Goal: Task Accomplishment & Management: Complete application form

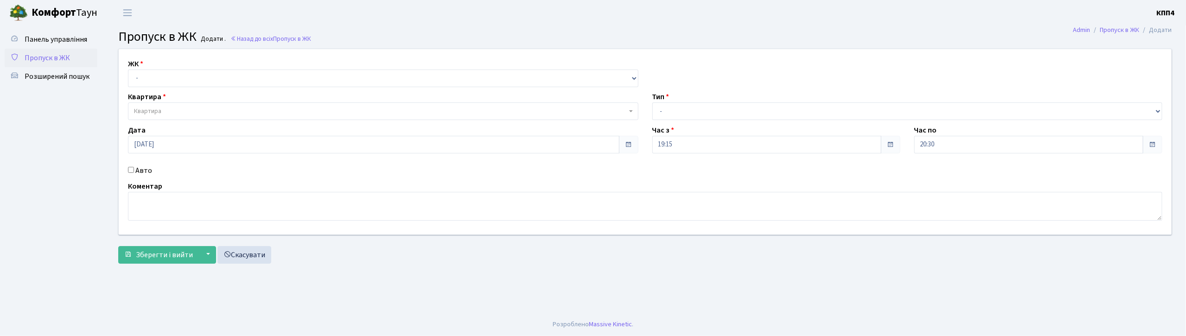
click at [130, 168] on input "Авто" at bounding box center [131, 170] width 6 height 6
checkbox input "true"
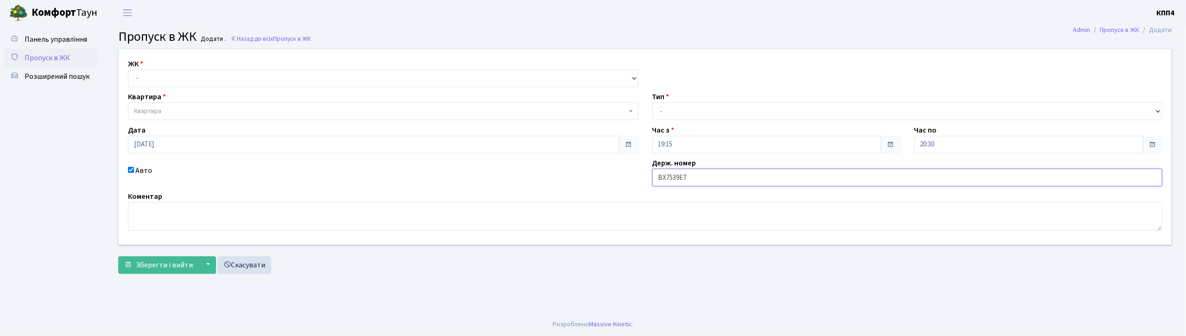
type input "ВХ7539ЕТ"
click at [740, 117] on select "- Доставка Таксі Гості Сервіс" at bounding box center [907, 111] width 510 height 18
select select "3"
click at [652, 102] on select "- Доставка Таксі Гості Сервіс" at bounding box center [907, 111] width 510 height 18
click at [317, 82] on select "- КТ, вул. Регенераторна, 4 КТ2, просп. Соборності, 17 КТ3, вул. Березнева, 16 …" at bounding box center [383, 79] width 510 height 18
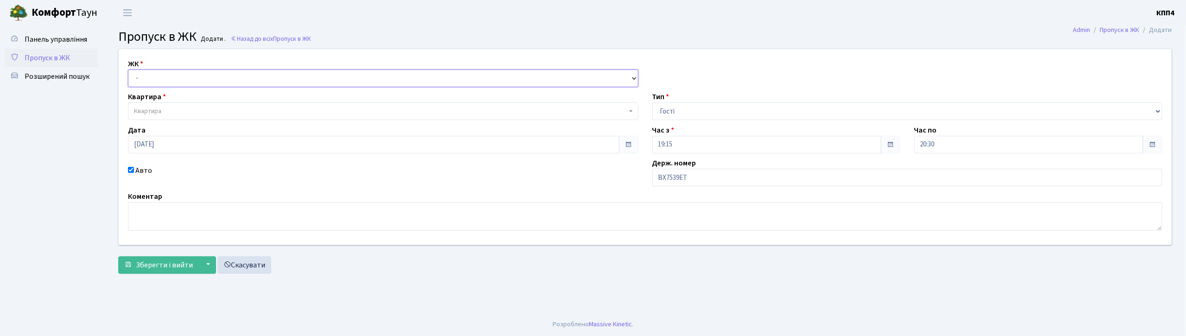
select select "271"
click at [128, 70] on select "- КТ, вул. Регенераторна, 4 КТ2, просп. Соборності, 17 КТ3, вул. Березнева, 16 …" at bounding box center [383, 79] width 510 height 18
select select
click at [321, 113] on span "Квартира" at bounding box center [380, 111] width 493 height 9
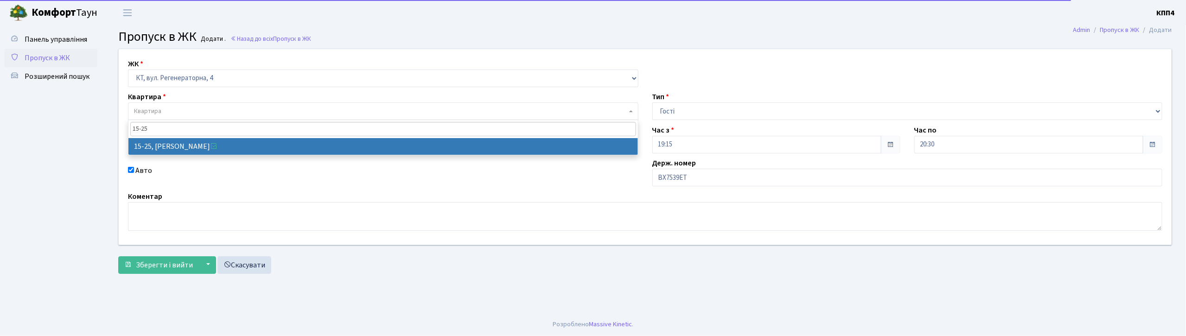
type input "15-25"
select select "8800"
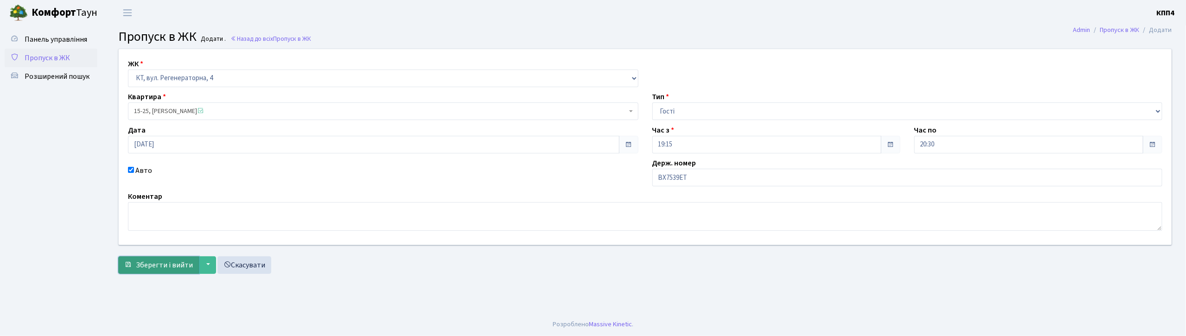
click at [164, 266] on span "Зберегти і вийти" at bounding box center [164, 265] width 57 height 10
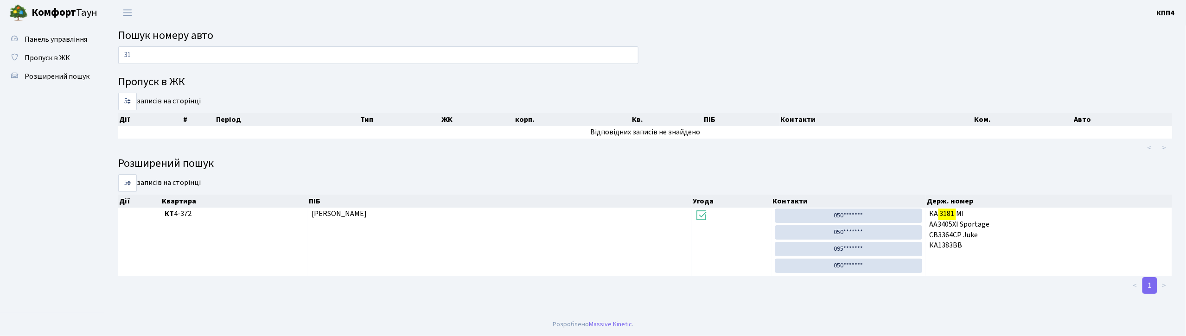
type input "3"
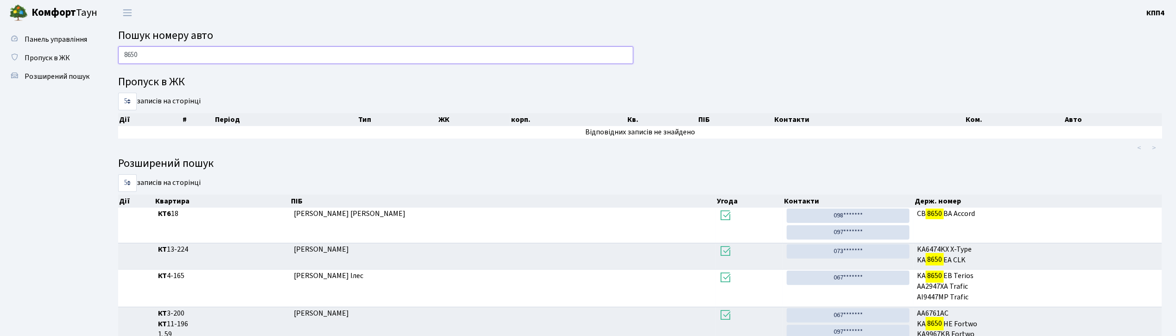
click at [200, 58] on input "8650" at bounding box center [375, 55] width 515 height 18
type input "8"
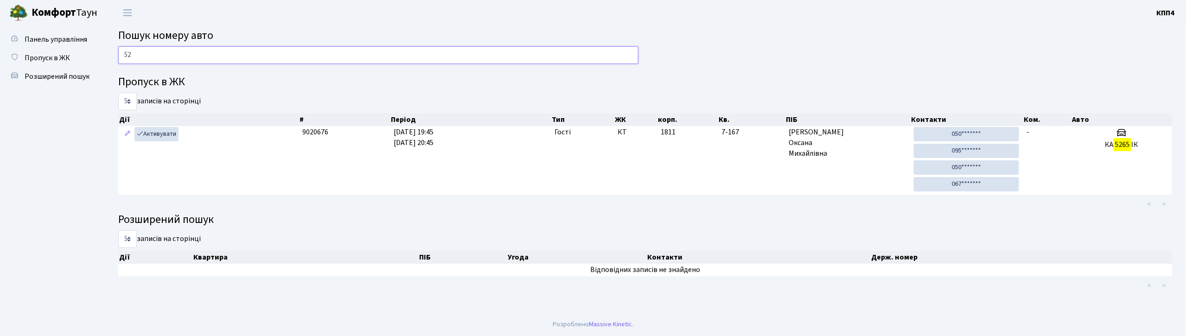
type input "5"
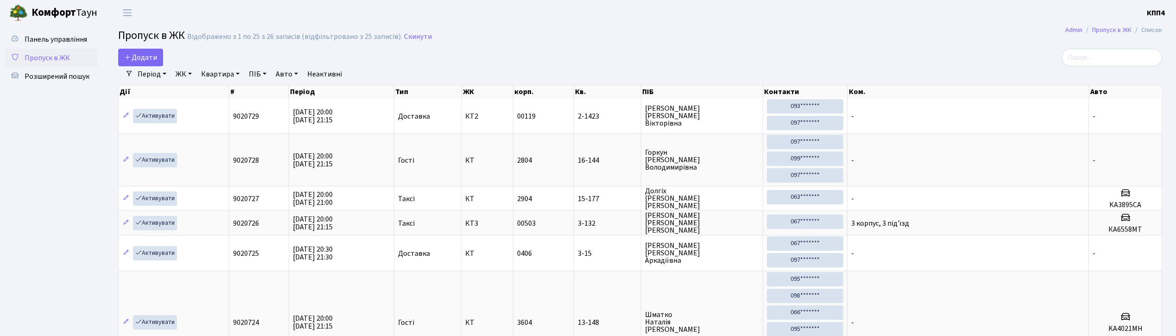
select select "25"
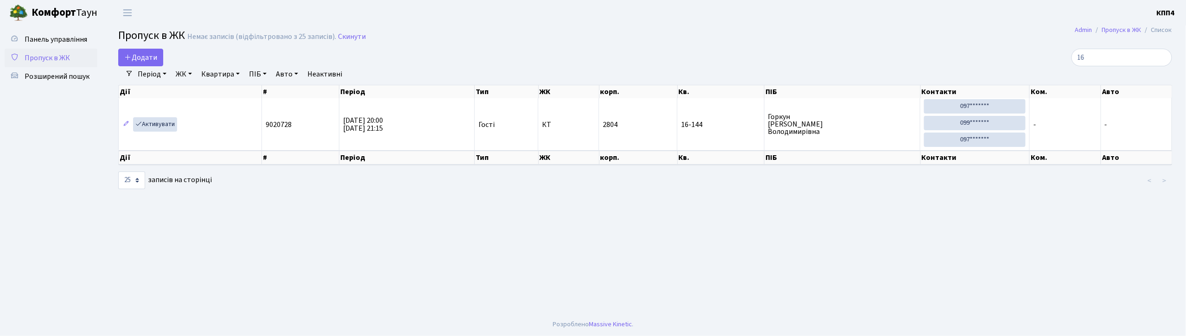
type input "1"
